Goal: Transaction & Acquisition: Purchase product/service

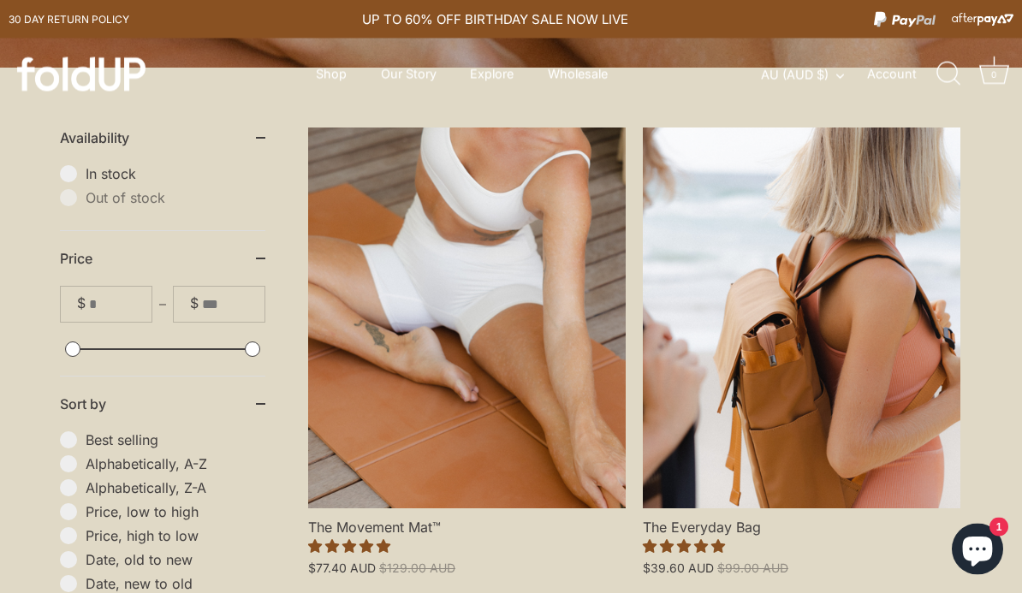
scroll to position [473, 0]
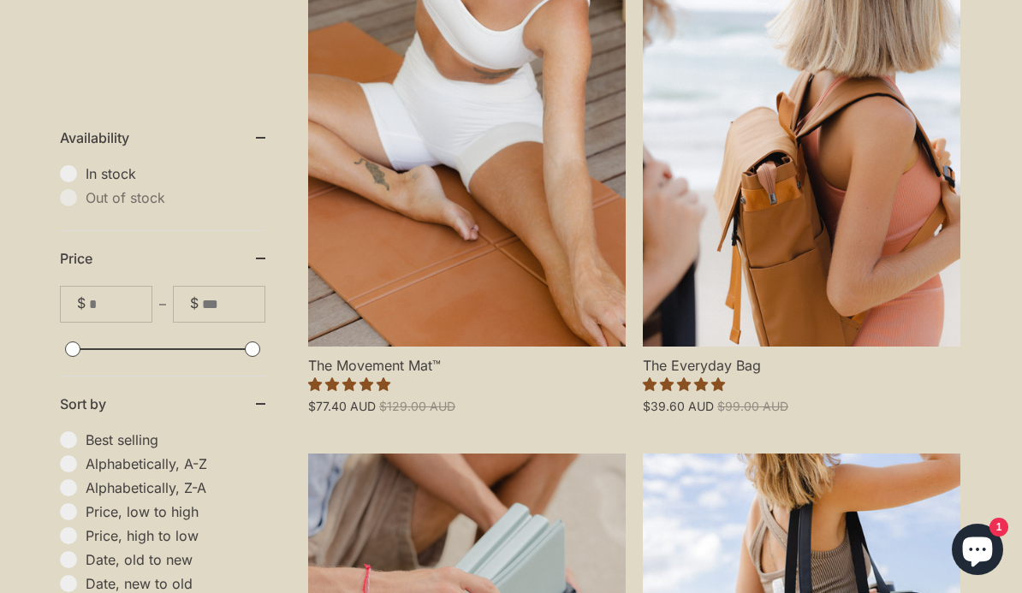
click at [393, 272] on link "The Movement Mat™" at bounding box center [466, 156] width 317 height 381
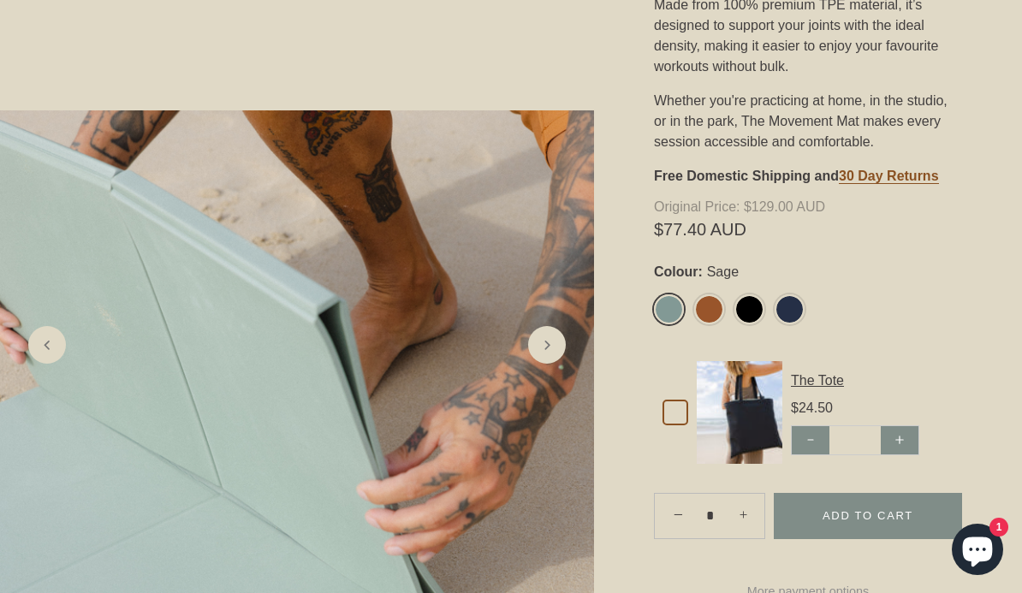
scroll to position [598, 0]
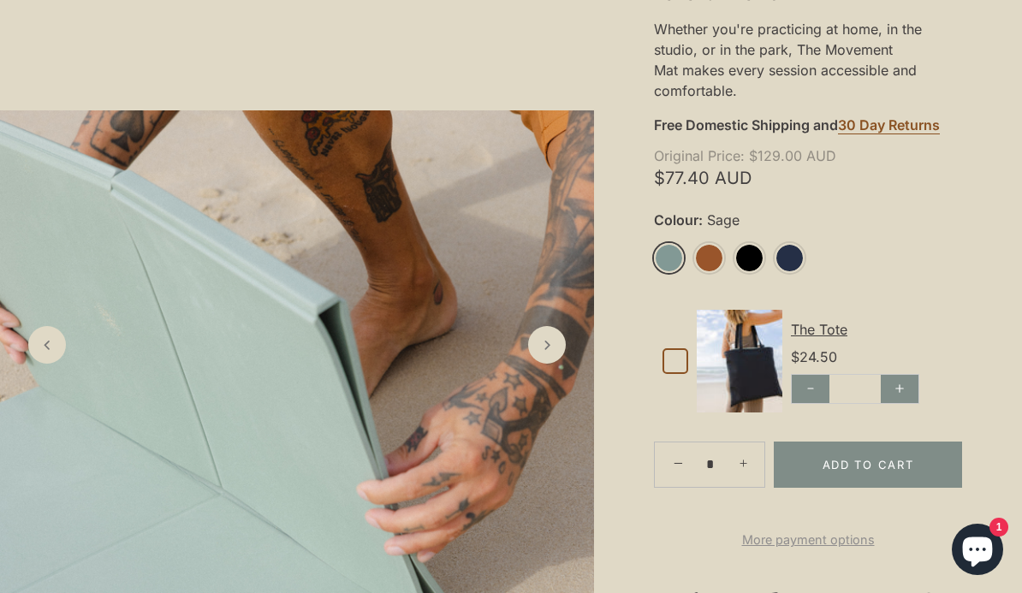
click at [672, 249] on link "Sage" at bounding box center [669, 258] width 30 height 30
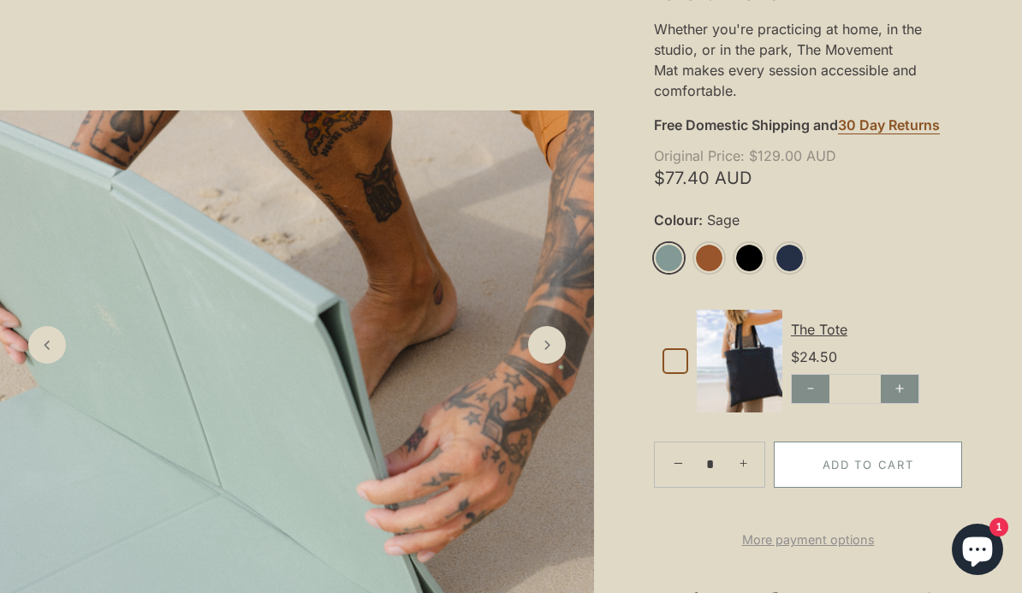
click at [872, 458] on button "Add to Cart" at bounding box center [868, 465] width 188 height 46
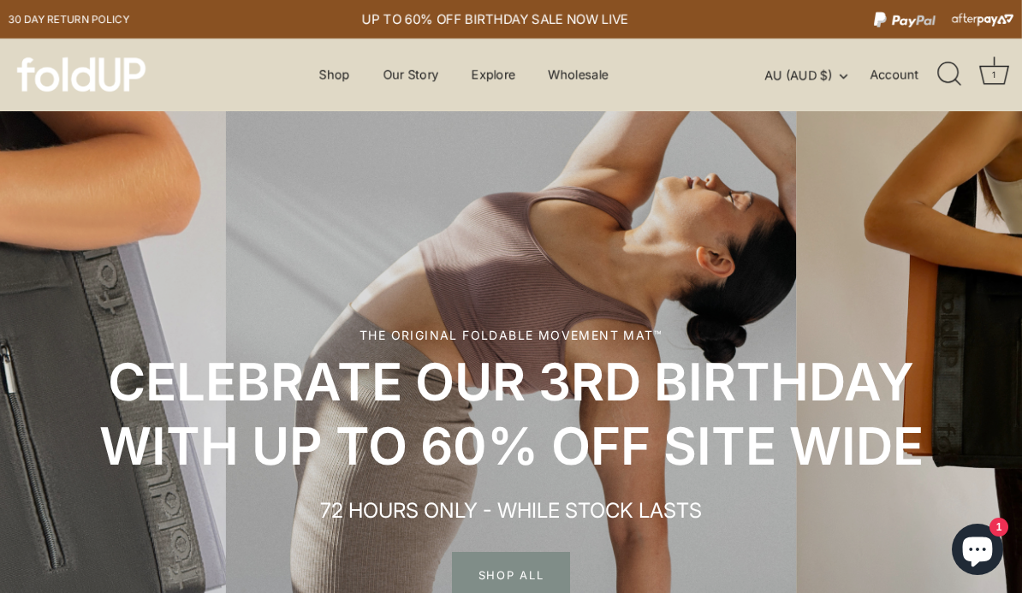
click at [885, 80] on link "Account" at bounding box center [902, 74] width 66 height 21
click at [1011, 62] on link "Cart 1 Cart (1)" at bounding box center [994, 75] width 38 height 38
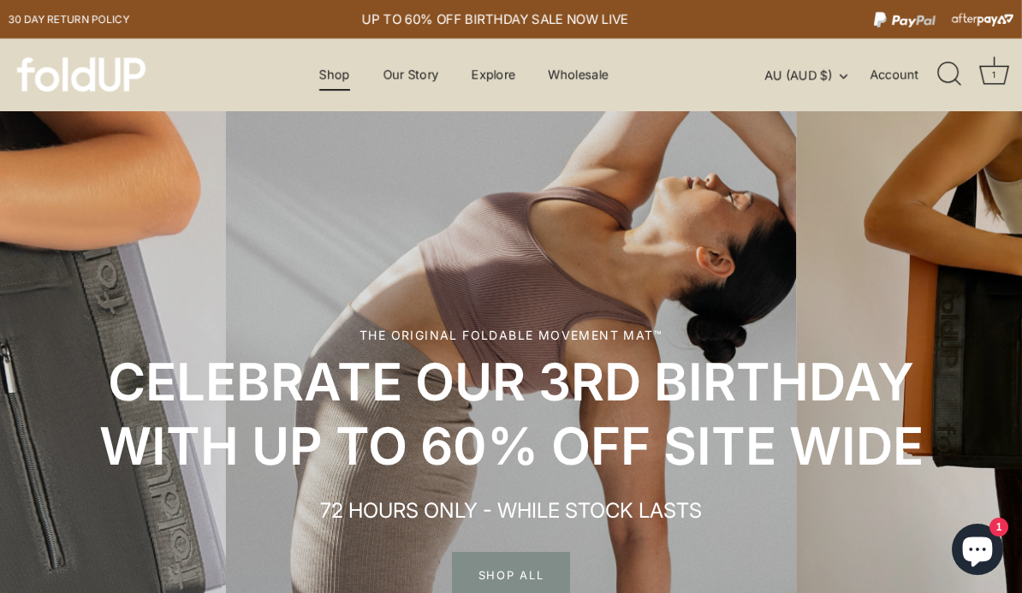
click at [339, 79] on link "Shop" at bounding box center [334, 74] width 61 height 33
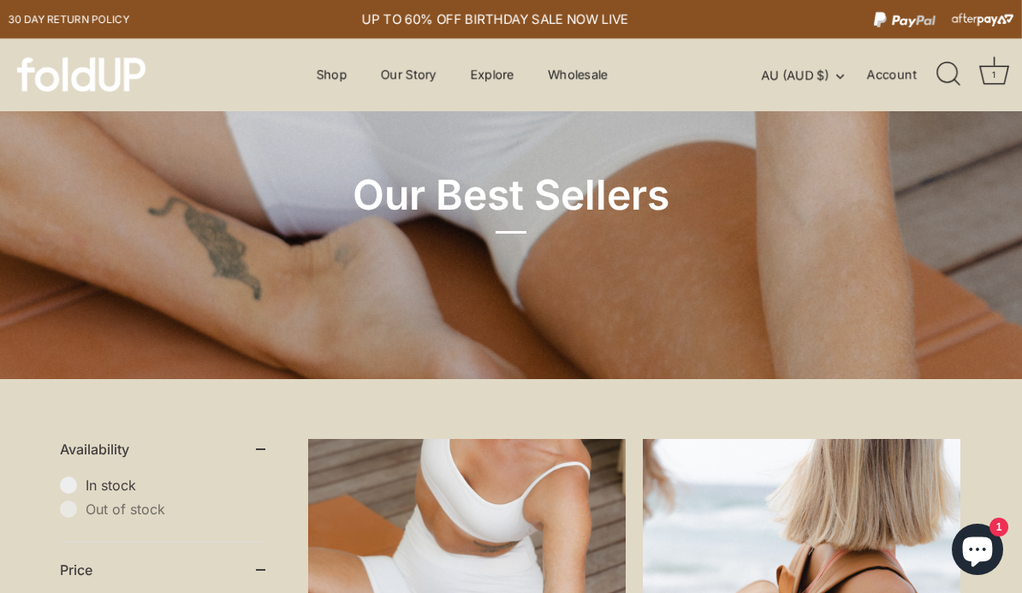
click at [987, 76] on div "1" at bounding box center [993, 74] width 17 height 17
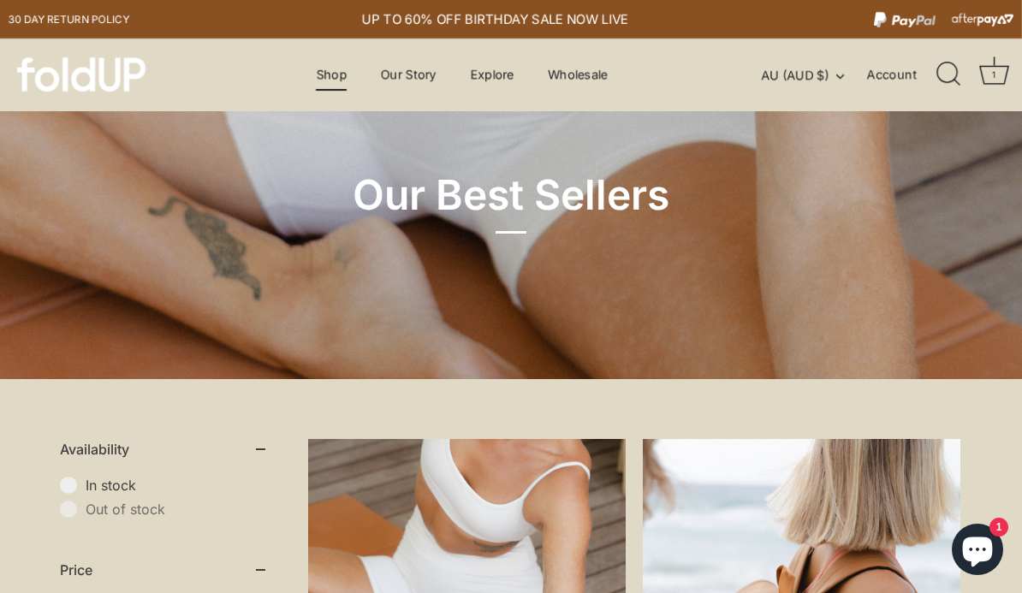
click at [324, 69] on link "Shop" at bounding box center [331, 74] width 61 height 33
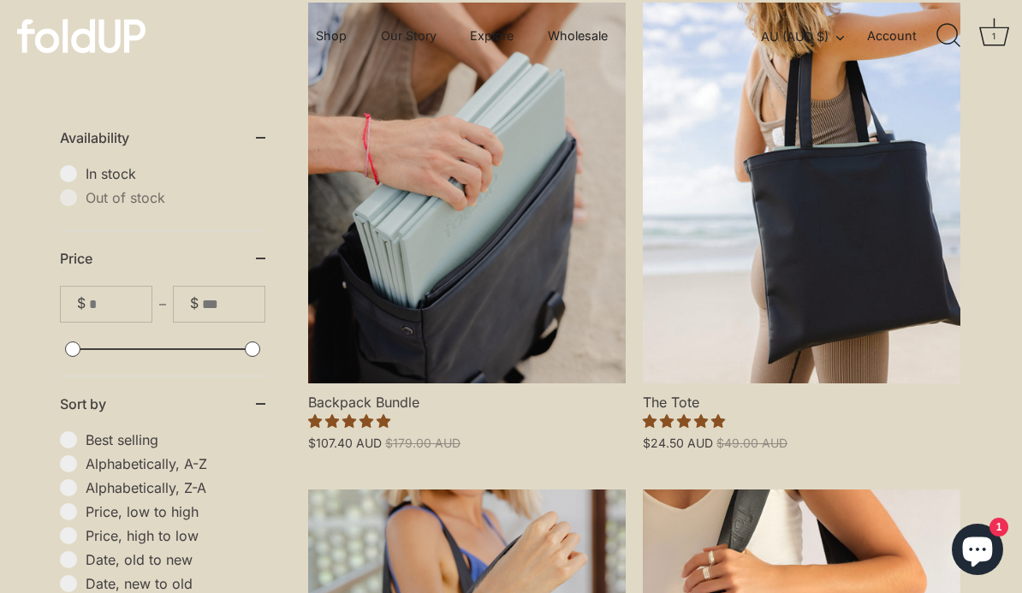
scroll to position [922, 0]
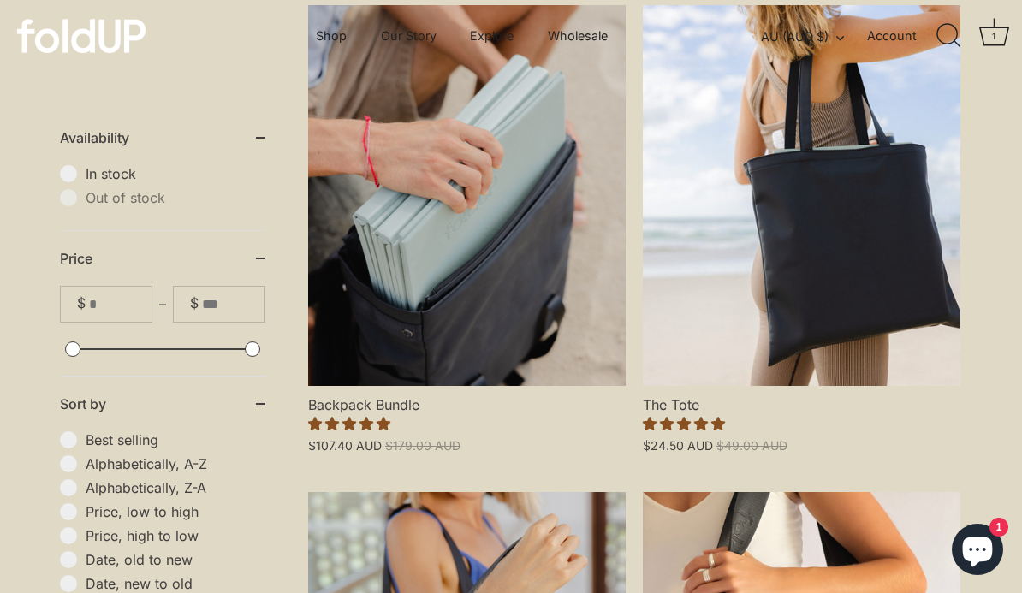
click at [791, 264] on link "The Tote" at bounding box center [801, 195] width 317 height 381
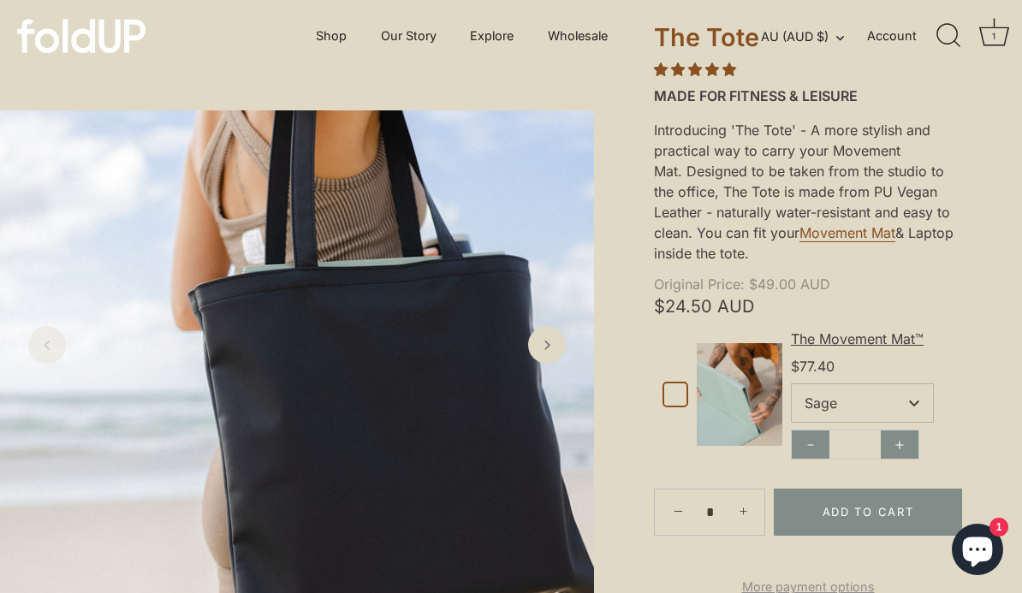
scroll to position [123, 0]
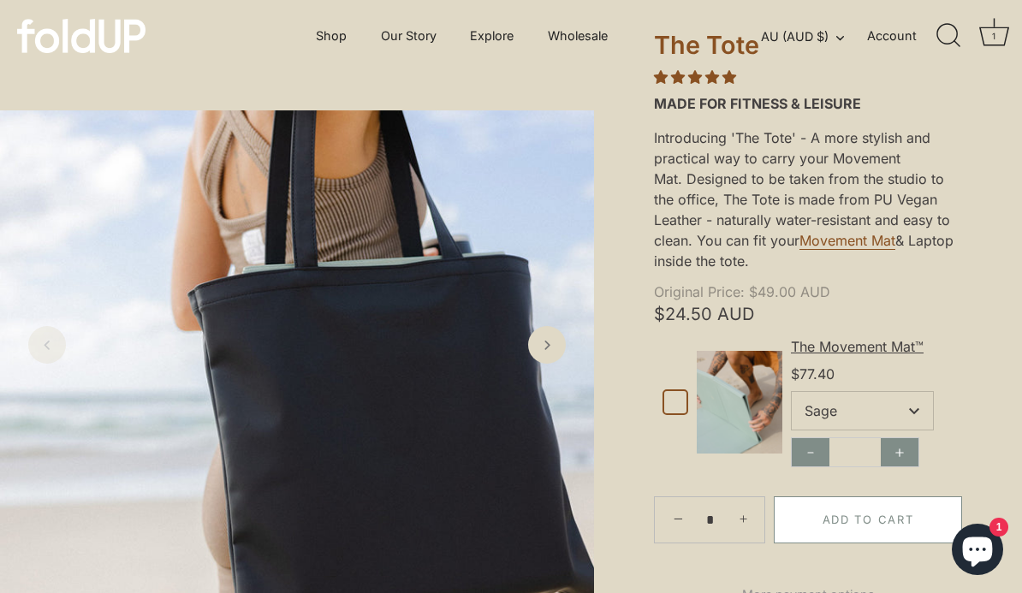
click at [868, 523] on button "Add to Cart" at bounding box center [868, 519] width 188 height 46
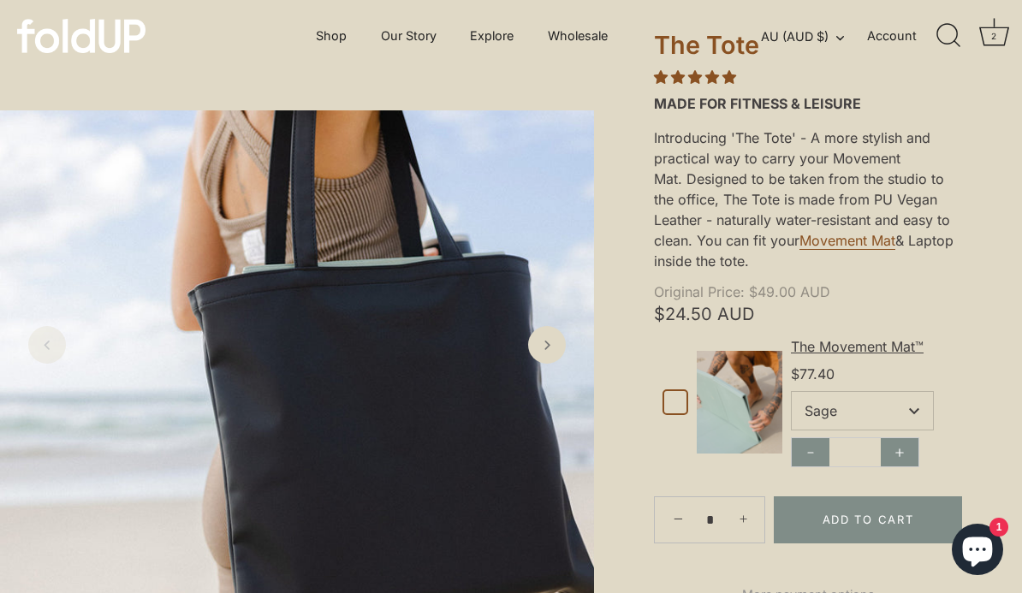
click at [542, 365] on link "Next slide" at bounding box center [547, 345] width 40 height 40
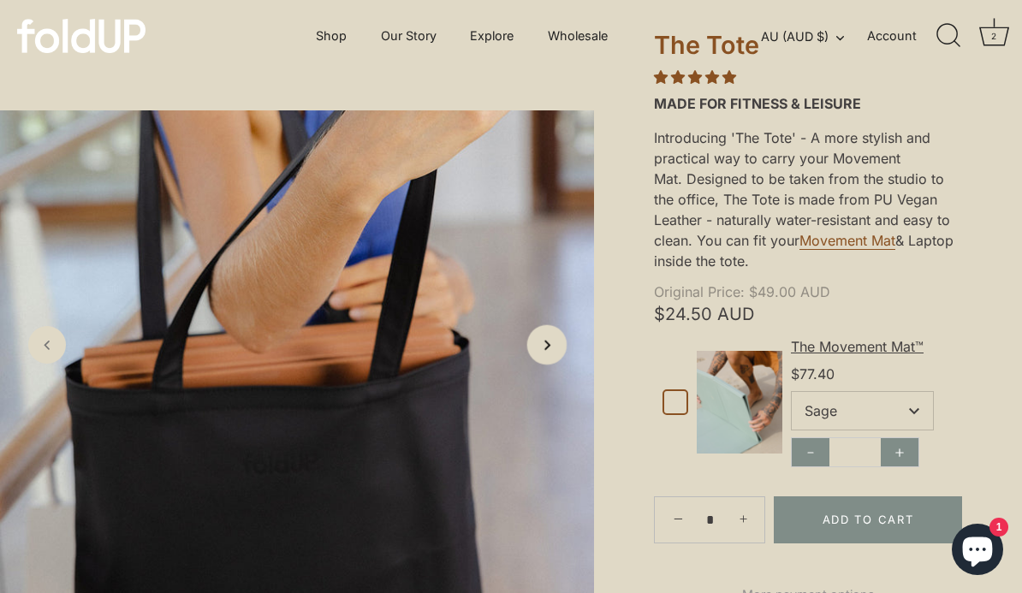
click at [563, 365] on link "Next slide" at bounding box center [547, 345] width 40 height 40
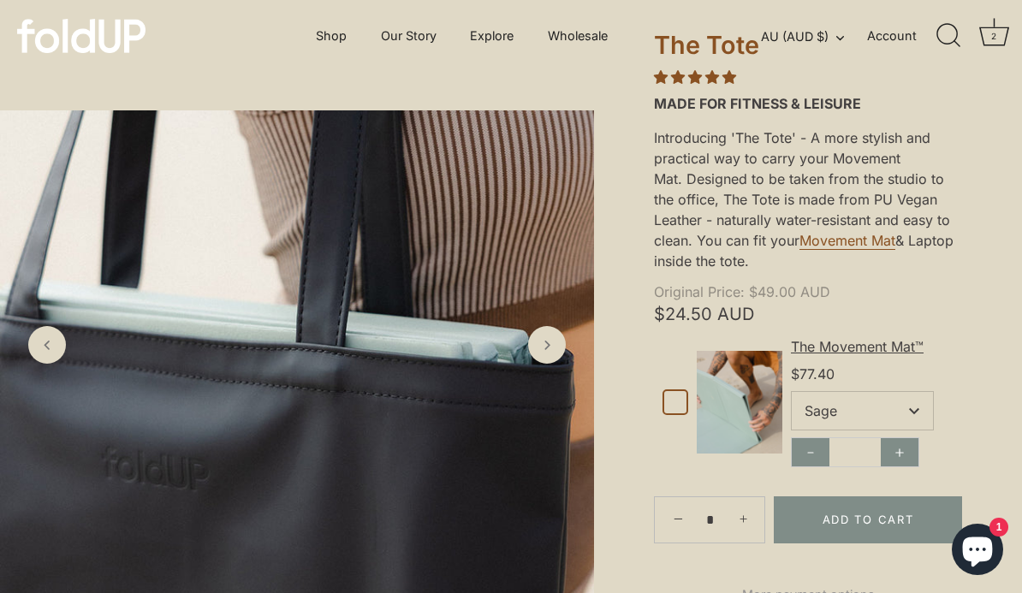
click at [572, 399] on img at bounding box center [297, 351] width 594 height 483
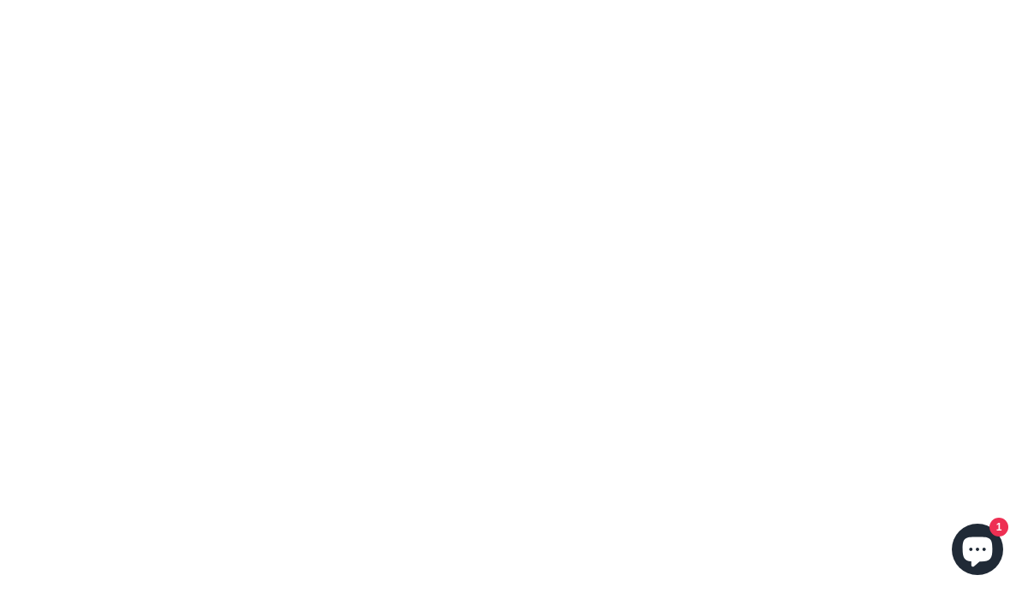
click at [554, 386] on div "×" at bounding box center [511, 296] width 1022 height 593
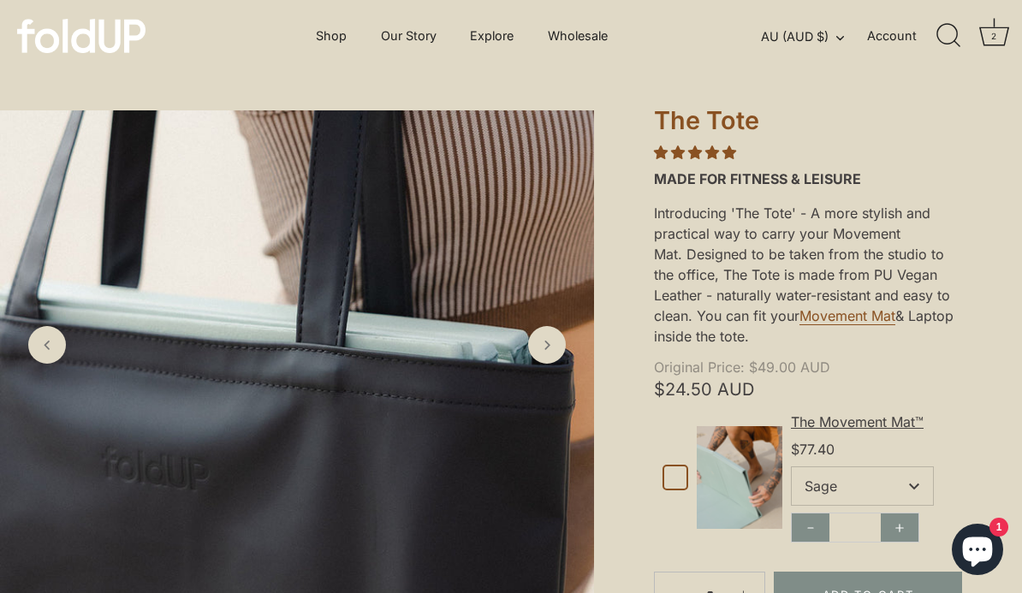
scroll to position [0, 0]
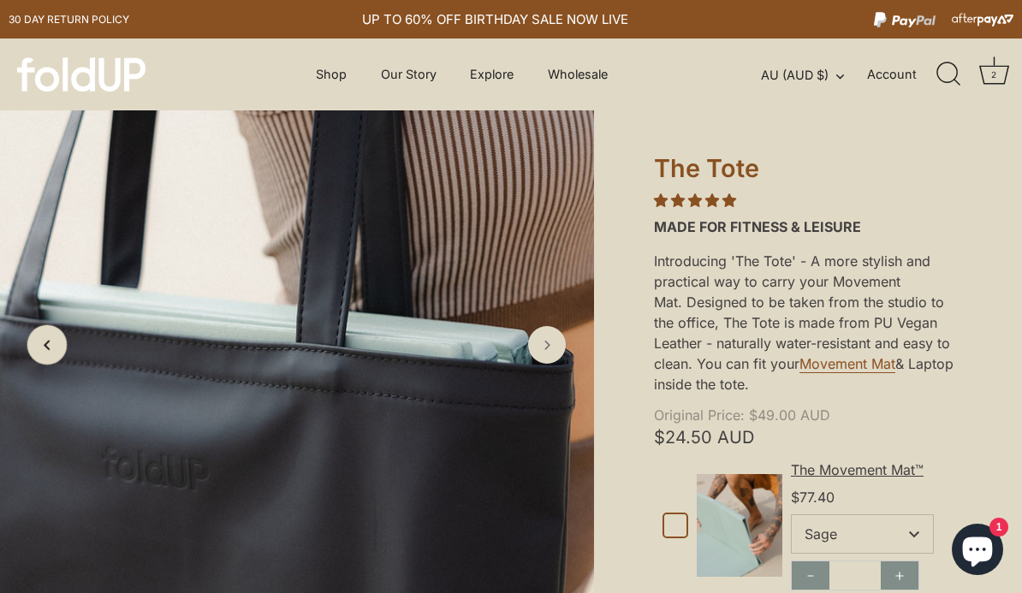
click at [49, 350] on polyline "Previous slide" at bounding box center [46, 345] width 4 height 9
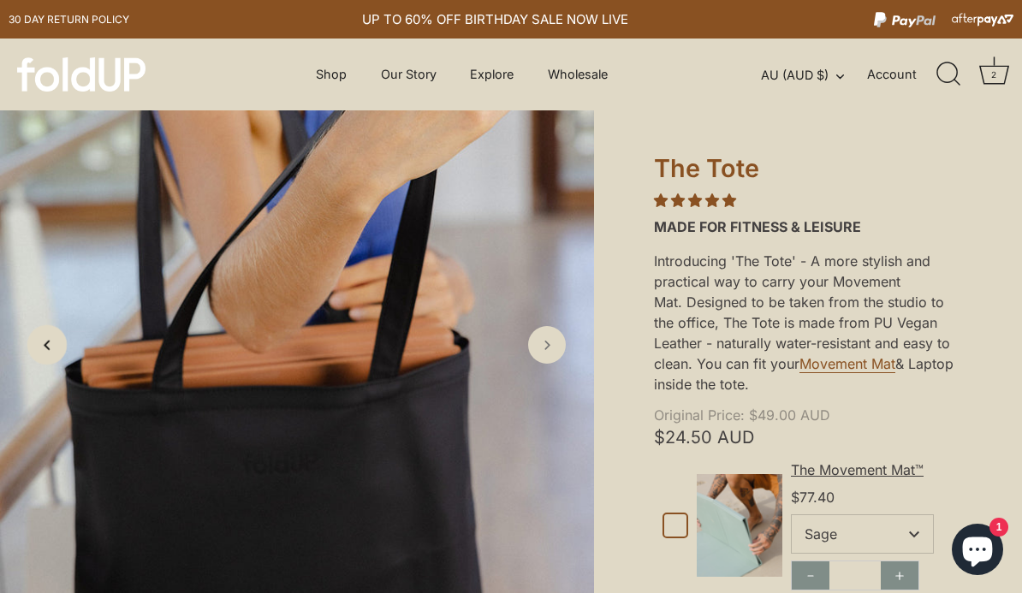
click at [49, 353] on icon "Previous slide" at bounding box center [47, 344] width 18 height 18
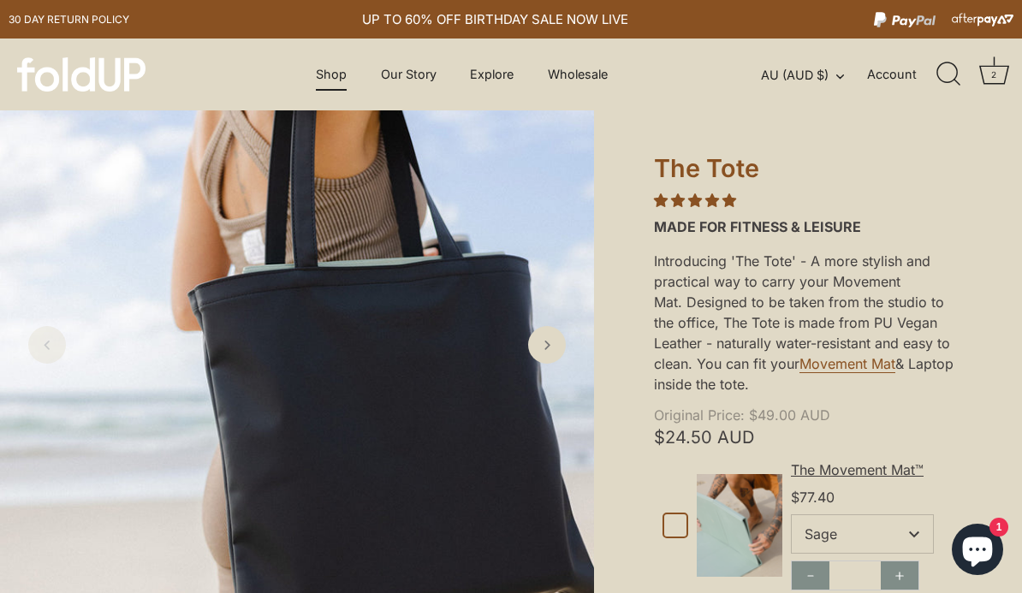
click at [338, 77] on link "Shop" at bounding box center [331, 74] width 61 height 33
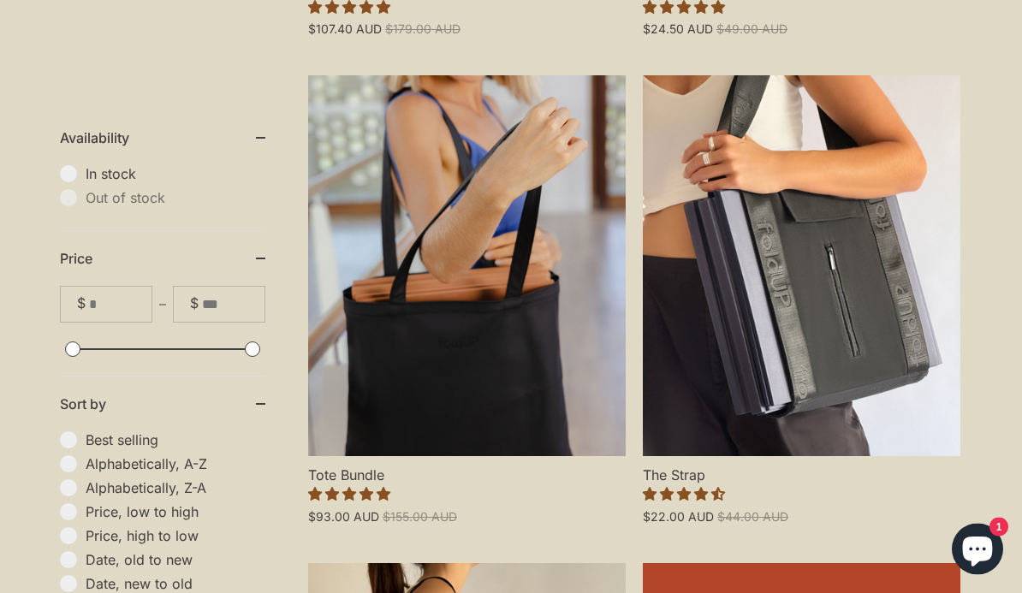
scroll to position [1338, 0]
click at [871, 341] on link "The Strap" at bounding box center [801, 265] width 317 height 381
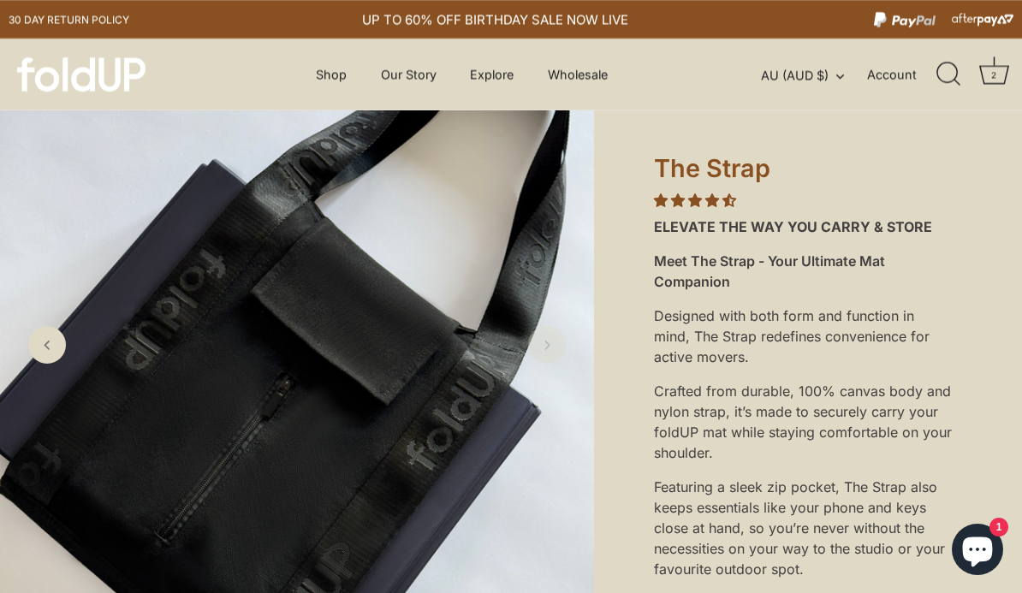
click at [993, 65] on rect "Cart" at bounding box center [993, 60] width 1 height 9
click at [334, 80] on link "Shop" at bounding box center [331, 74] width 61 height 33
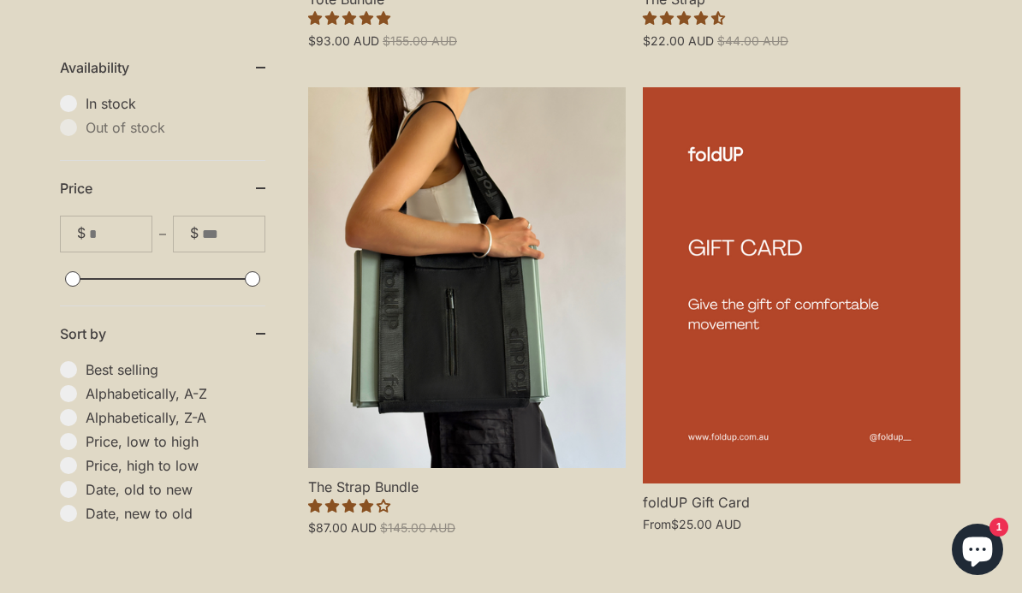
scroll to position [1815, 0]
